Goal: Check status: Check status

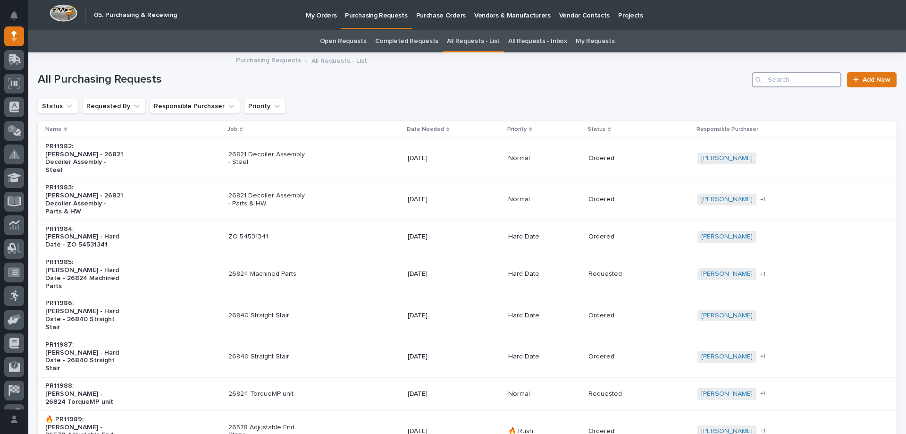
click at [772, 82] on input "Search" at bounding box center [797, 79] width 90 height 15
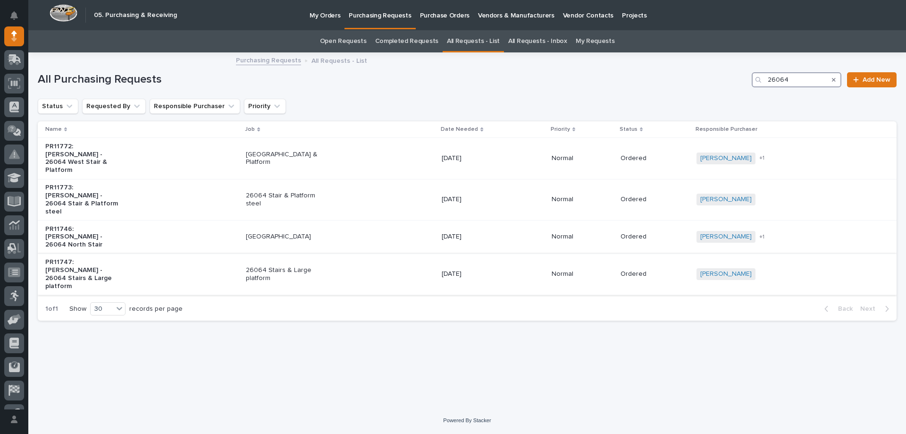
type input "26064"
click at [331, 262] on div "26064 Stairs & Large platform" at bounding box center [340, 274] width 188 height 24
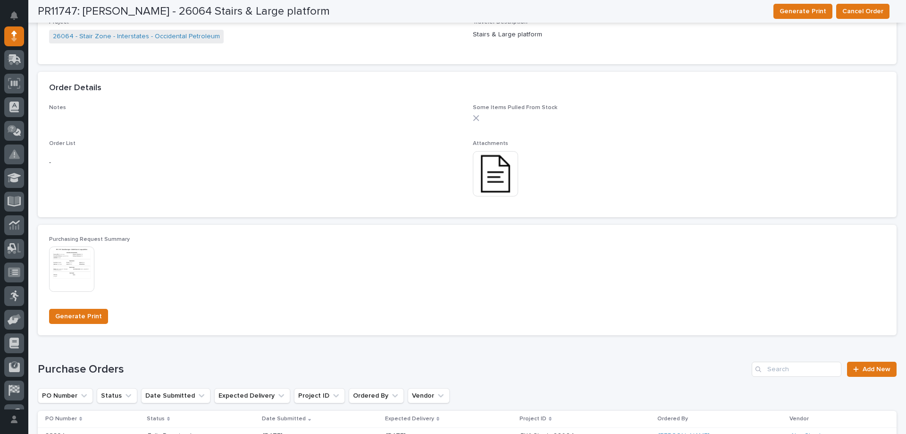
scroll to position [519, 0]
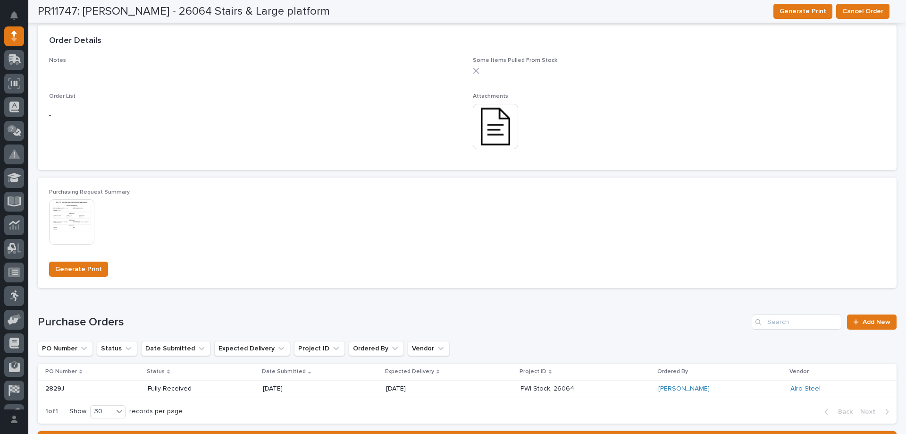
click at [323, 394] on div "[DATE]" at bounding box center [321, 389] width 116 height 16
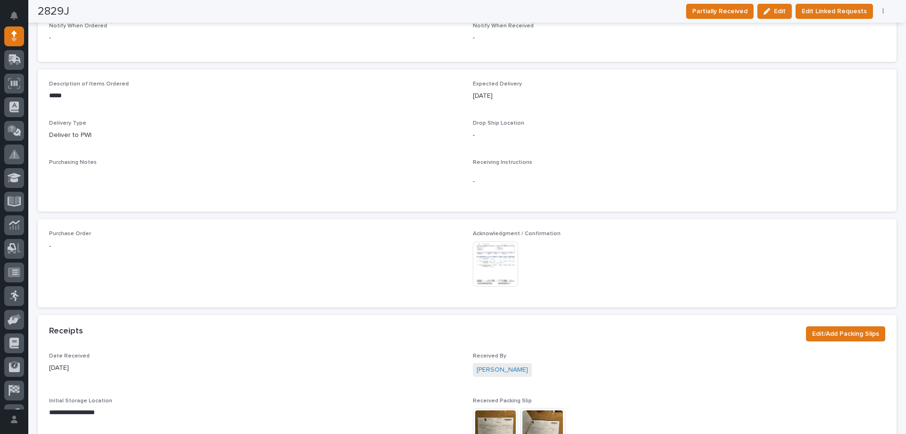
scroll to position [351, 0]
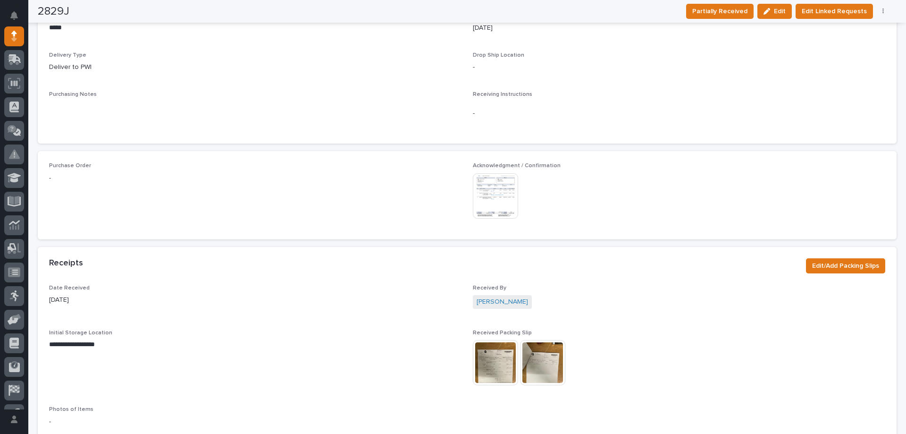
click at [487, 181] on img at bounding box center [495, 195] width 45 height 45
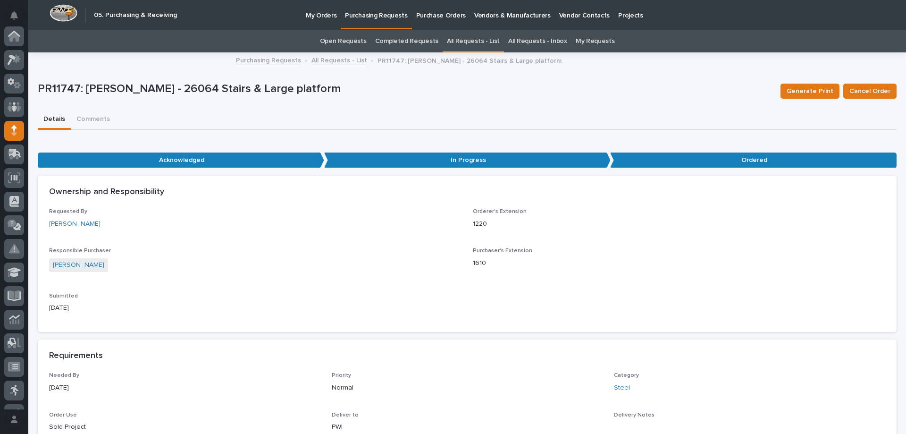
scroll to position [94, 0]
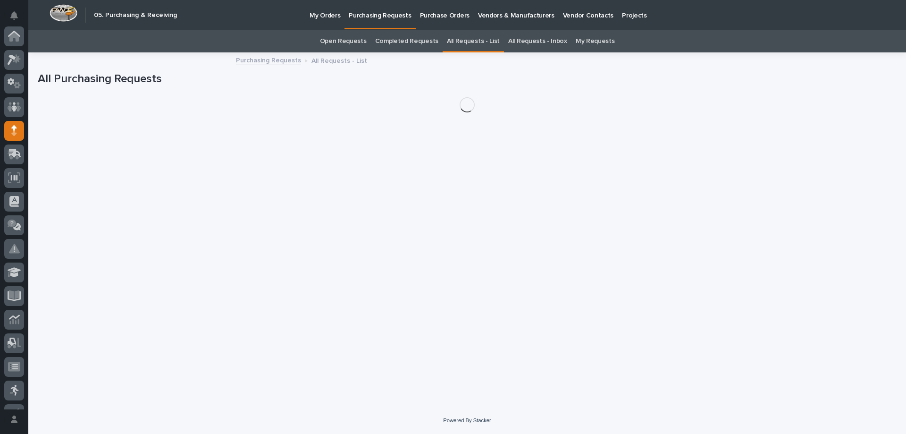
scroll to position [94, 0]
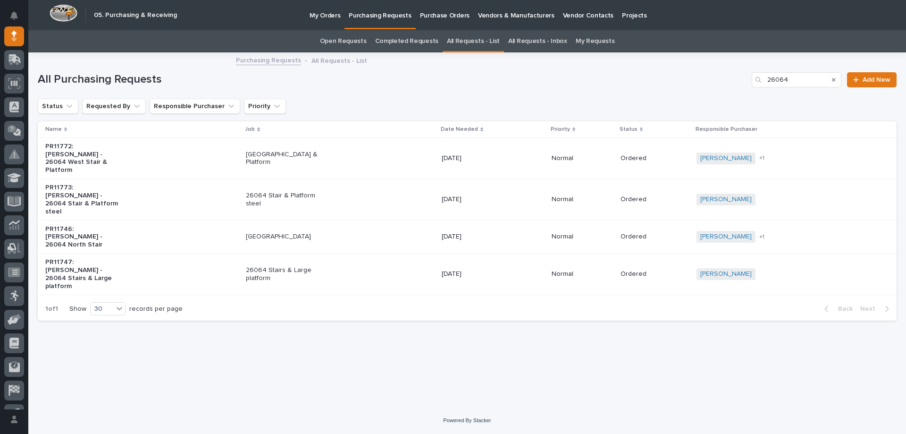
click at [477, 195] on p "[DATE]" at bounding box center [481, 199] width 79 height 8
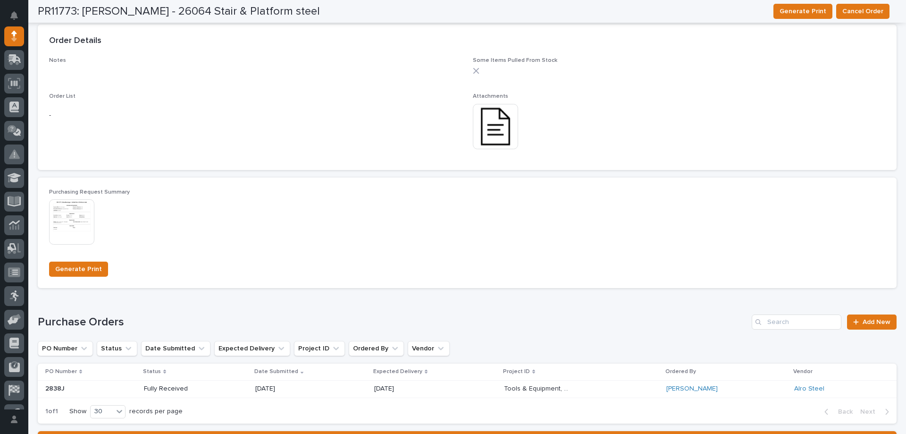
scroll to position [566, 0]
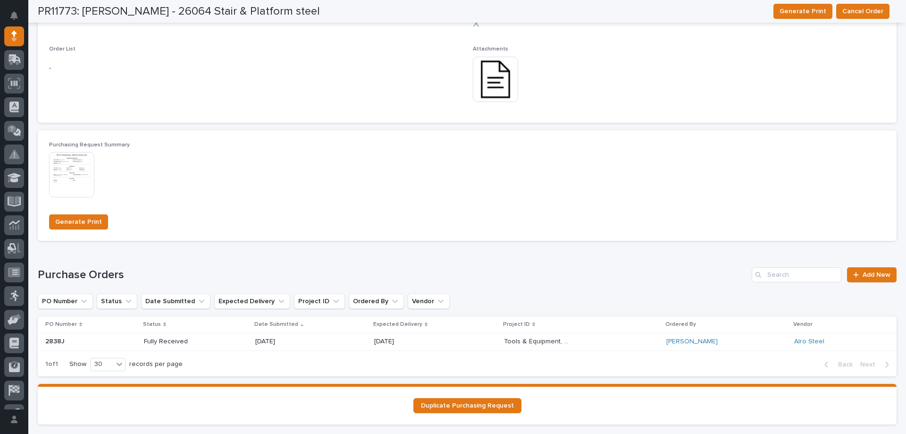
click at [418, 338] on p "[DATE]" at bounding box center [407, 341] width 67 height 8
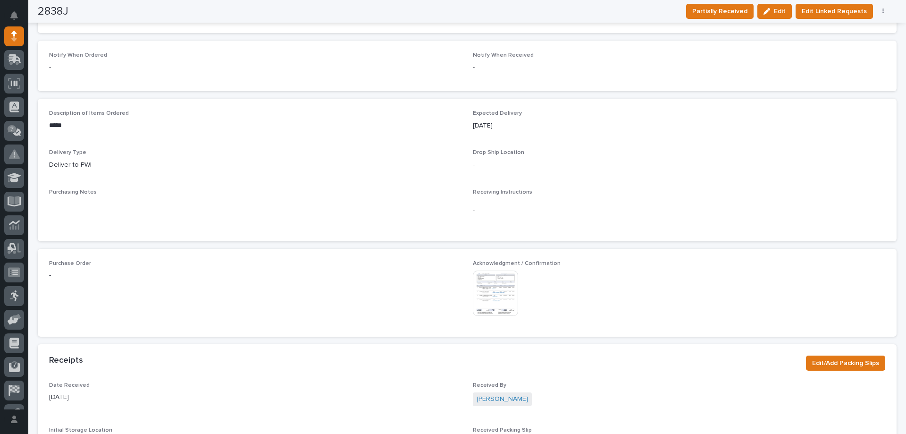
scroll to position [330, 0]
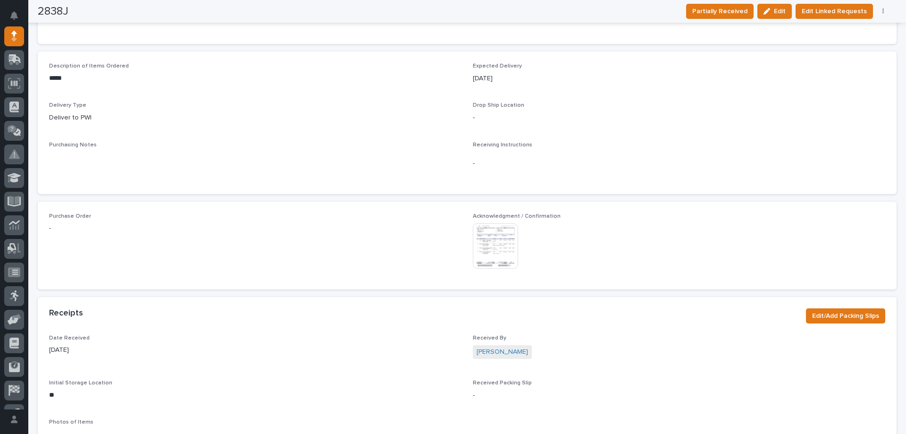
click at [489, 242] on img at bounding box center [495, 245] width 45 height 45
